Goal: Task Accomplishment & Management: Manage account settings

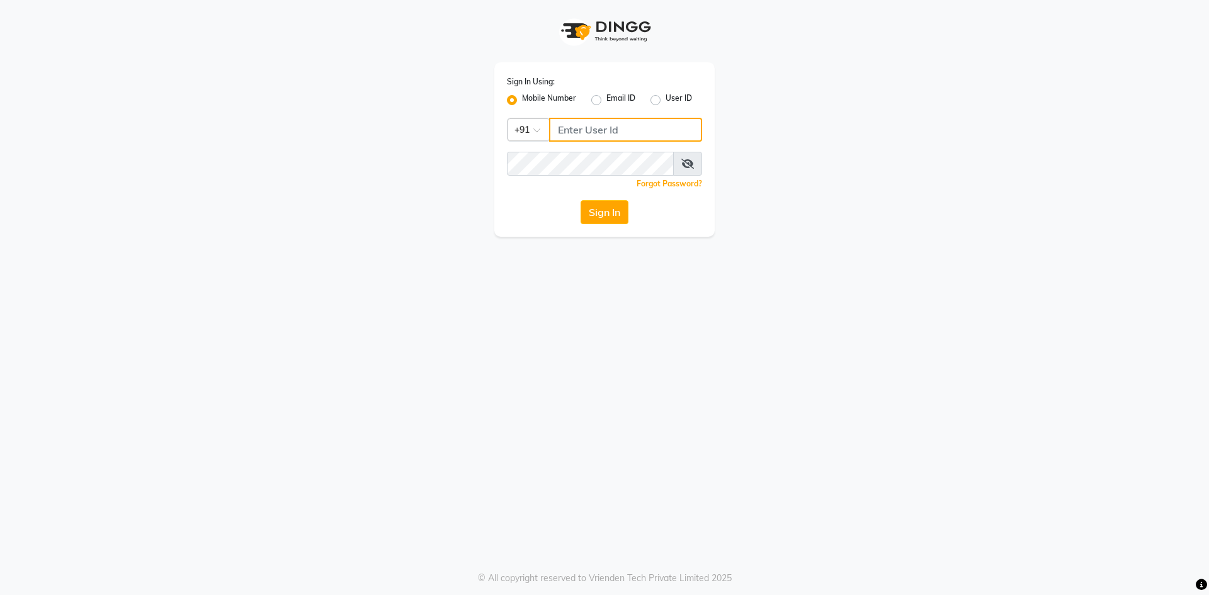
click at [614, 128] on input "Username" at bounding box center [625, 130] width 153 height 24
type input "9346469616"
click at [613, 217] on button "Sign In" at bounding box center [604, 212] width 48 height 24
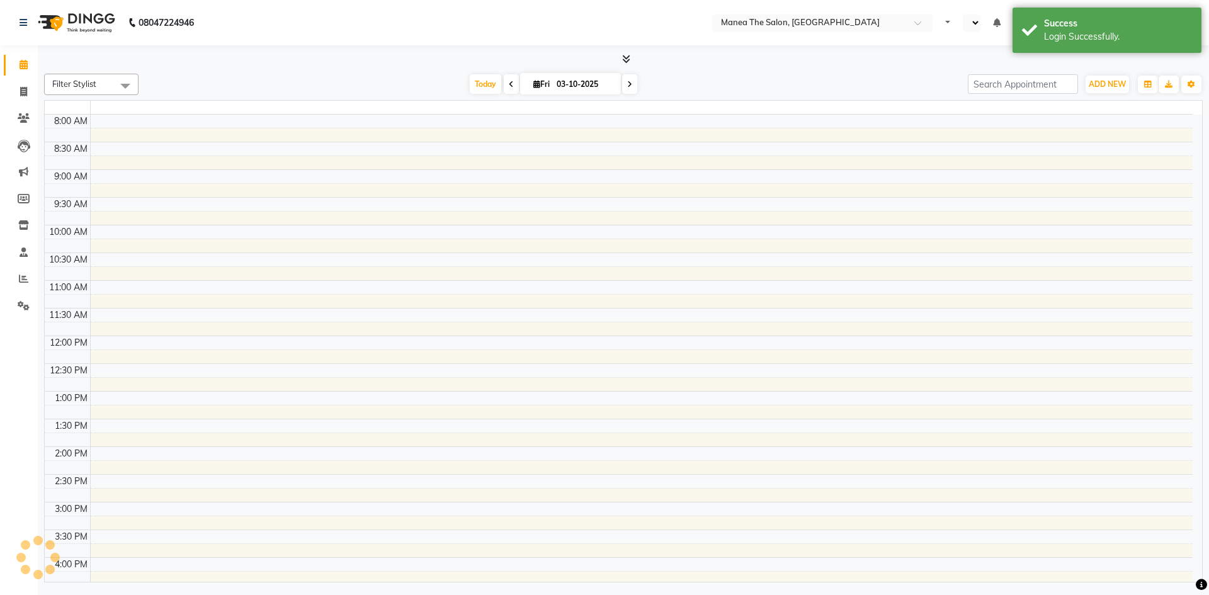
select select "en"
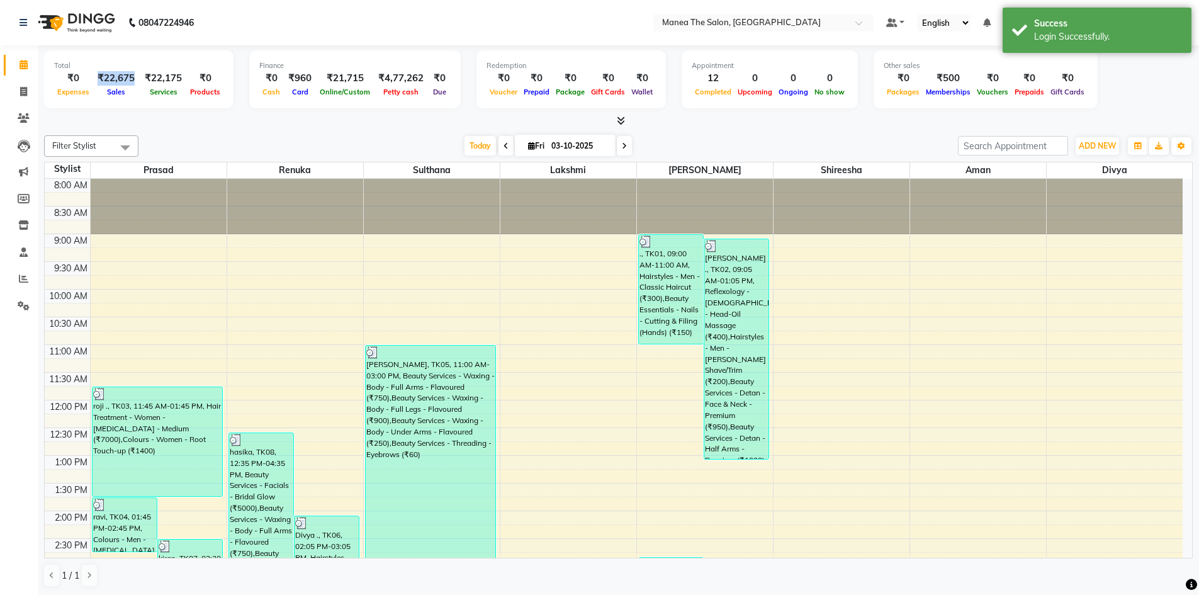
drag, startPoint x: 132, startPoint y: 79, endPoint x: 97, endPoint y: 77, distance: 35.3
click at [97, 77] on div "₹22,675" at bounding box center [116, 78] width 47 height 14
click at [1138, 24] on div "Success" at bounding box center [1108, 23] width 148 height 13
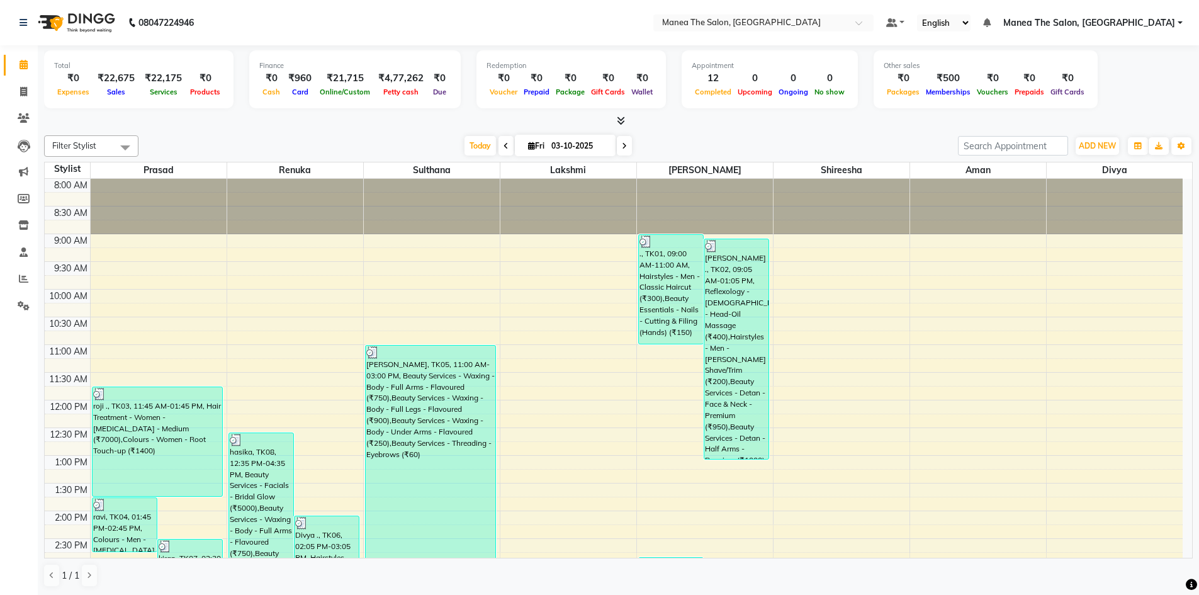
click at [1138, 24] on span "Manea The Salon, [GEOGRAPHIC_DATA]" at bounding box center [1090, 22] width 172 height 13
click at [1112, 84] on link "Sign out" at bounding box center [1118, 87] width 115 height 20
